Goal: Task Accomplishment & Management: Manage account settings

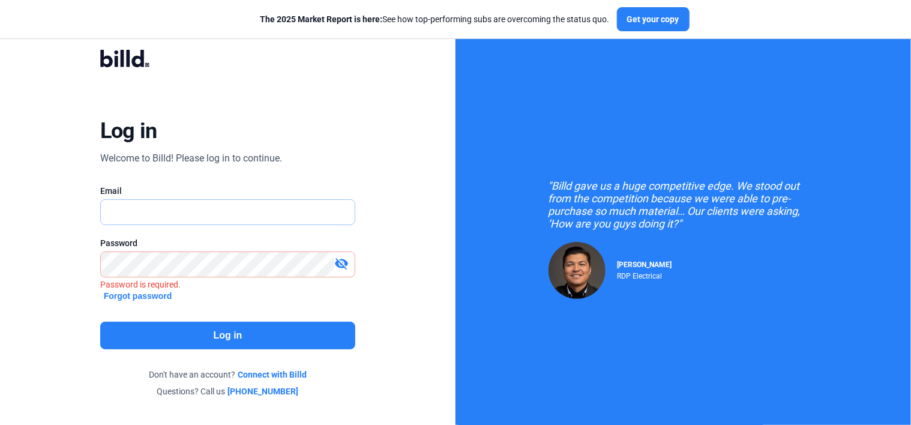
click at [147, 211] on input "text" at bounding box center [228, 212] width 254 height 25
type input "[EMAIL_ADDRESS][DOMAIN_NAME]"
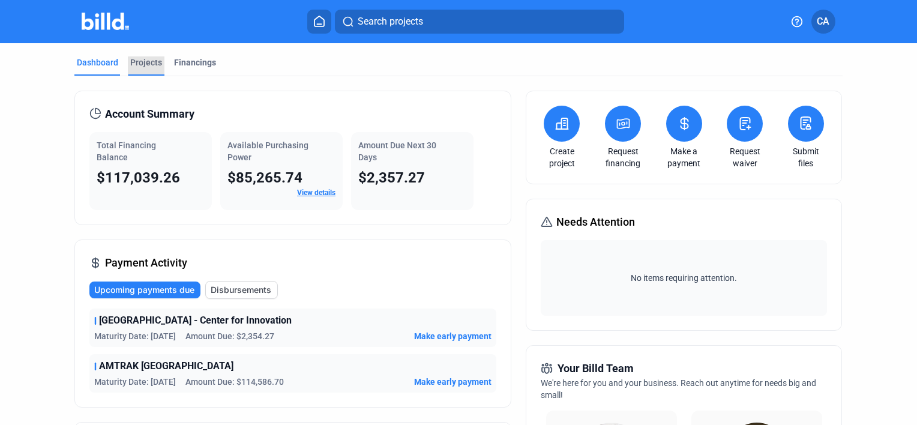
click at [152, 67] on div "Projects" at bounding box center [146, 62] width 32 height 12
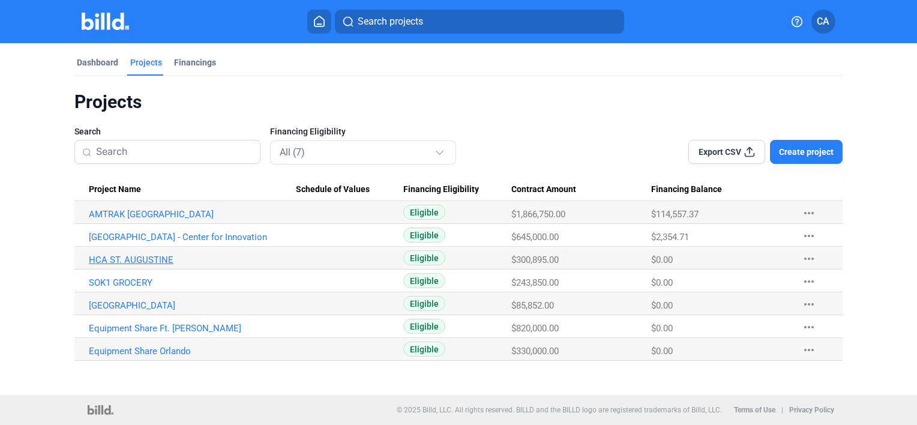
click at [134, 220] on link "HCA ST. AUGUSTINE" at bounding box center [192, 214] width 207 height 11
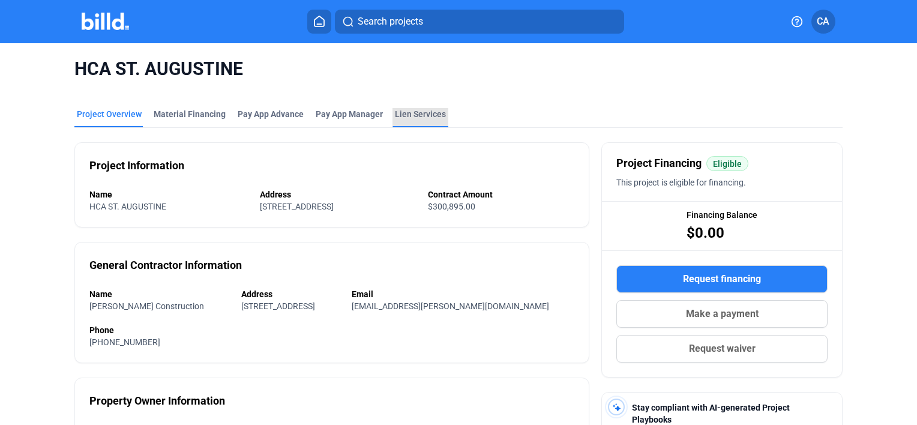
click at [409, 112] on div "Lien Services" at bounding box center [420, 114] width 51 height 12
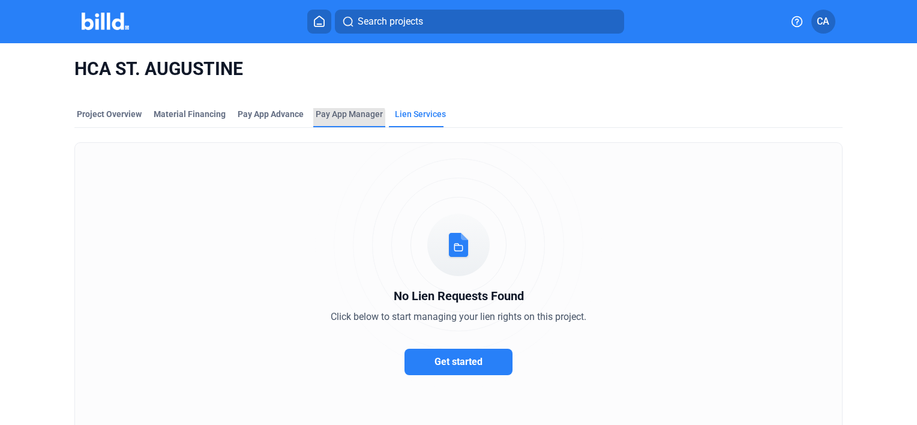
click at [339, 120] on div "Pay App Manager" at bounding box center [349, 117] width 72 height 19
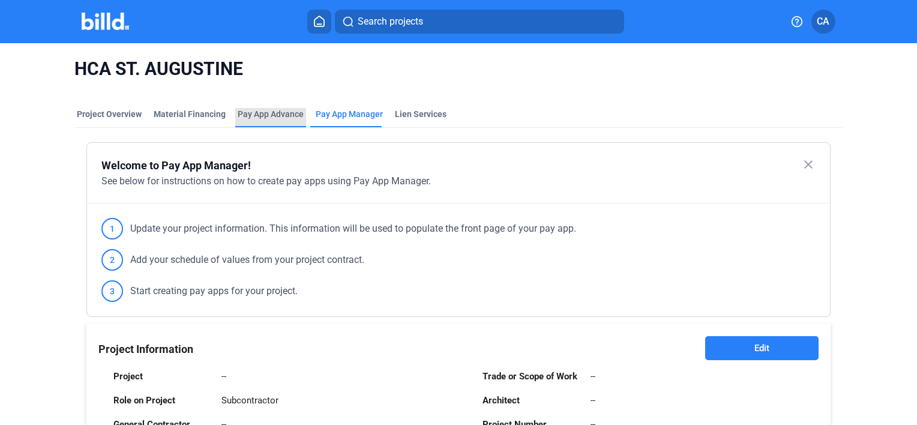
click at [261, 109] on div "Pay App Advance" at bounding box center [271, 114] width 66 height 12
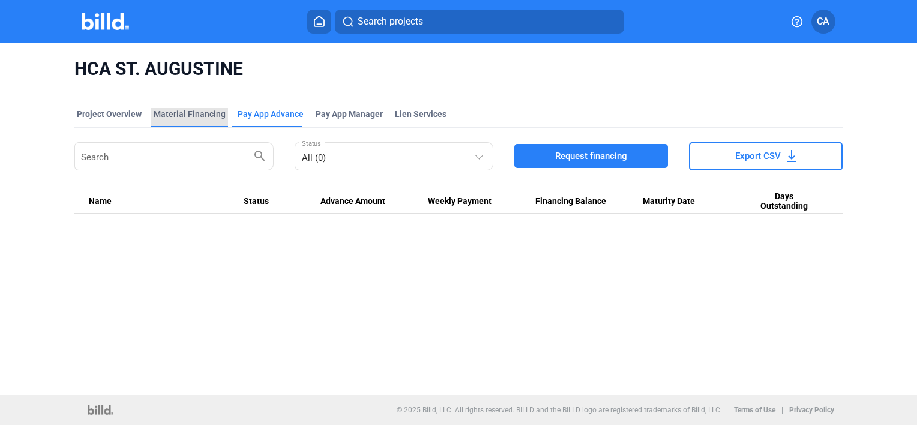
click at [202, 112] on div "Material Financing" at bounding box center [190, 114] width 72 height 12
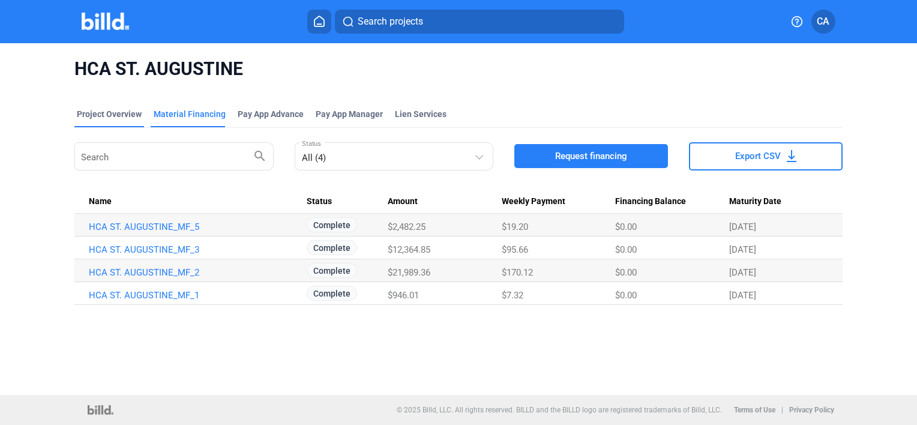
click at [89, 115] on div "Project Overview" at bounding box center [109, 114] width 65 height 12
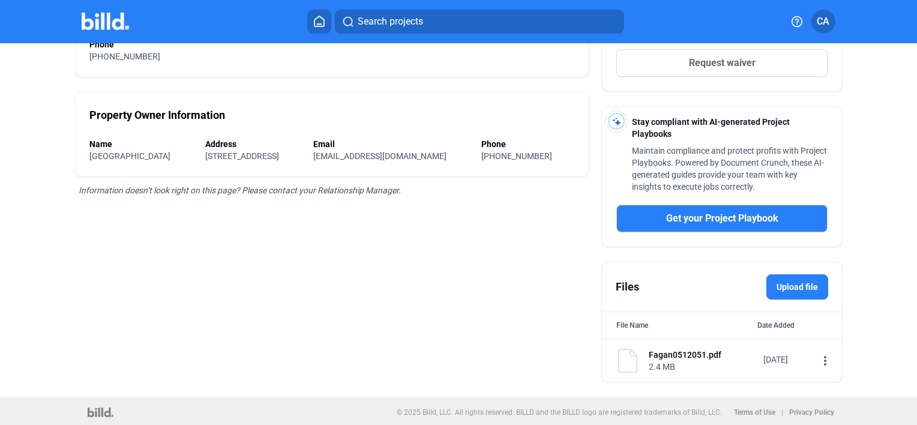
scroll to position [138, 0]
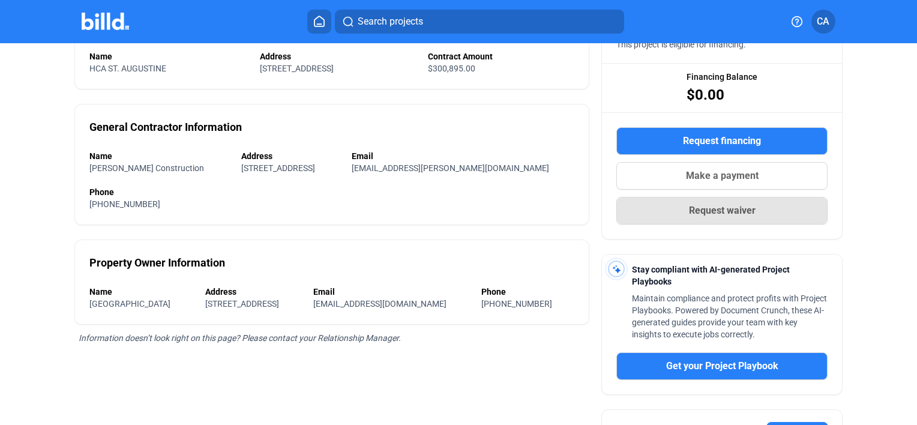
click at [660, 205] on button "Request waiver" at bounding box center [721, 211] width 211 height 28
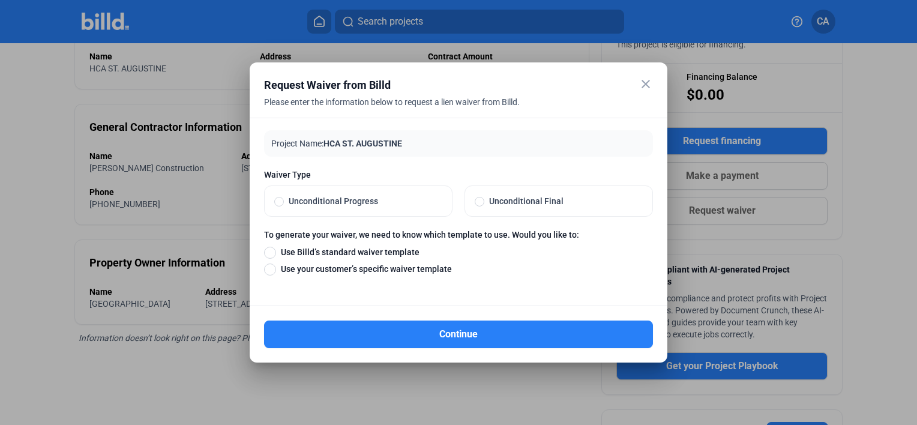
click at [643, 82] on mat-icon "close" at bounding box center [645, 84] width 14 height 14
